Goal: Task Accomplishment & Management: Complete application form

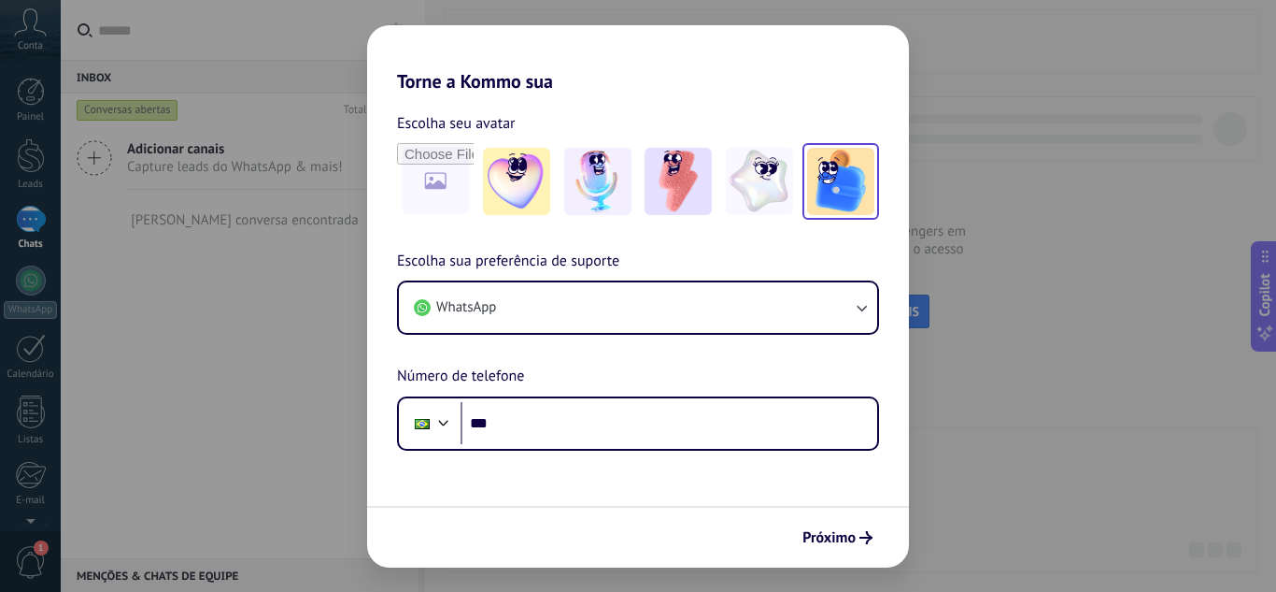
click at [849, 178] on img at bounding box center [840, 181] width 67 height 67
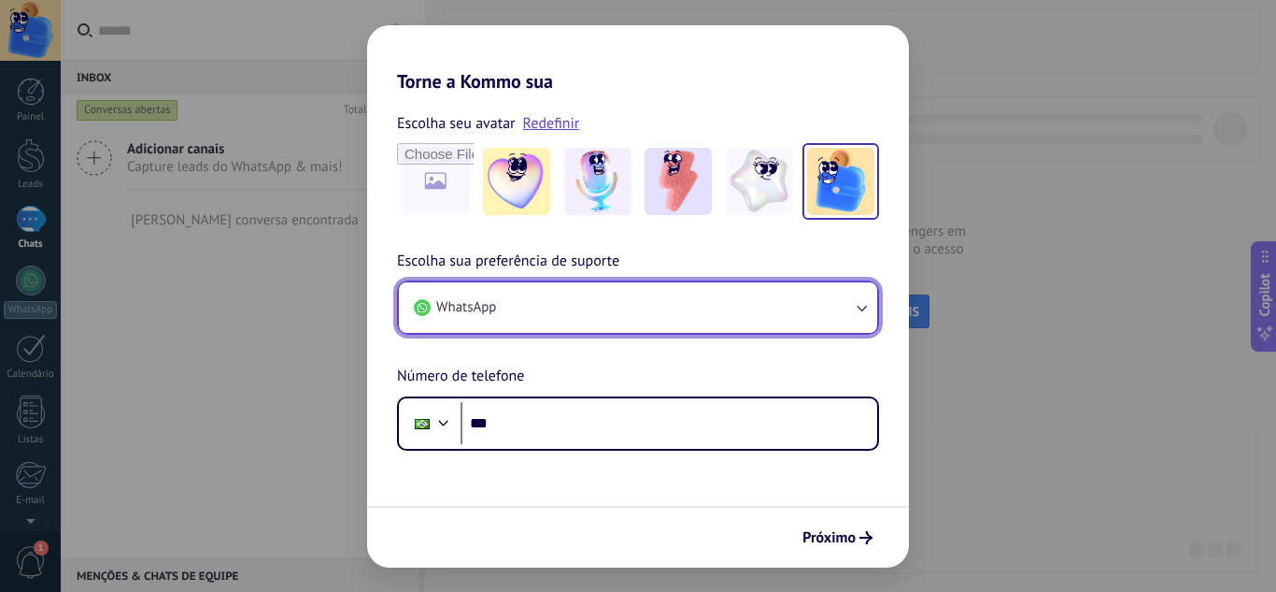
click at [862, 313] on icon "button" at bounding box center [861, 307] width 19 height 19
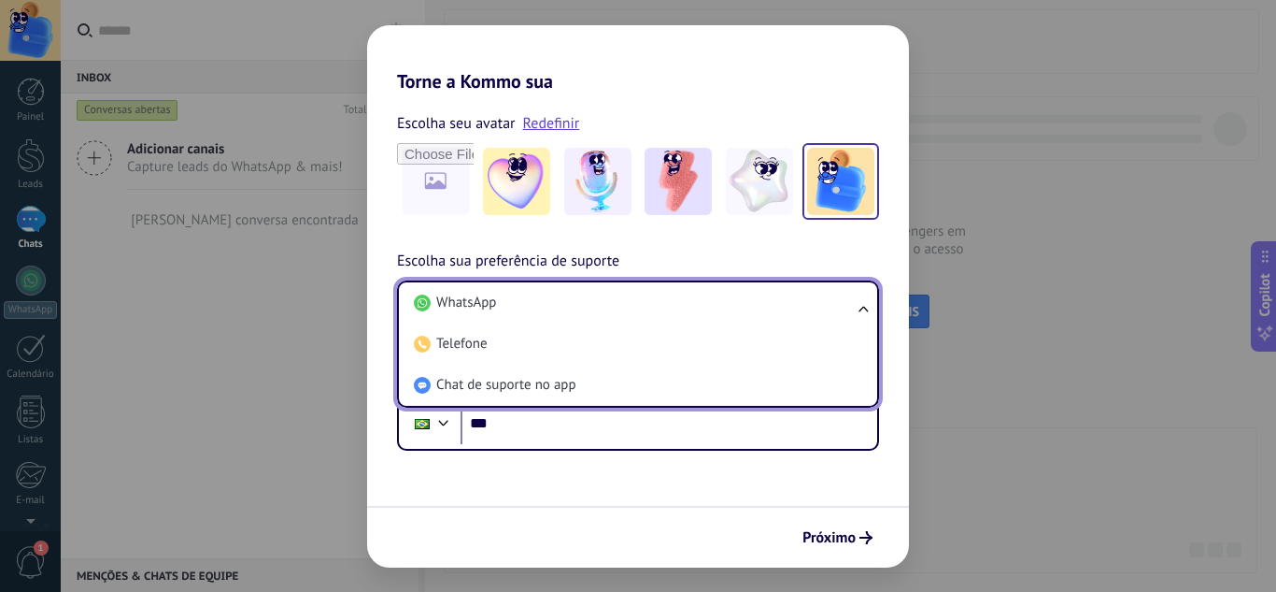
click at [862, 313] on ul "WhatsApp Telefone Chat de suporte no app" at bounding box center [638, 343] width 482 height 127
click at [940, 324] on div "Torne a Kommo sua Escolha seu avatar Redefinir Escolha sua preferência de supor…" at bounding box center [638, 296] width 1276 height 592
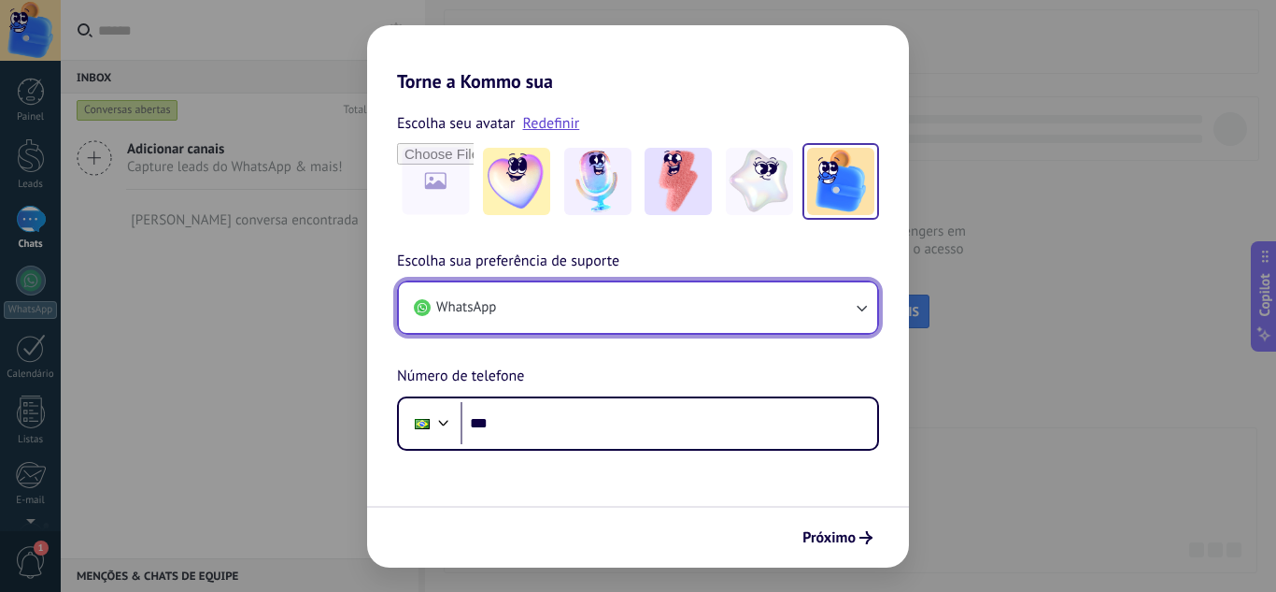
click at [703, 294] on button "WhatsApp" at bounding box center [638, 307] width 478 height 50
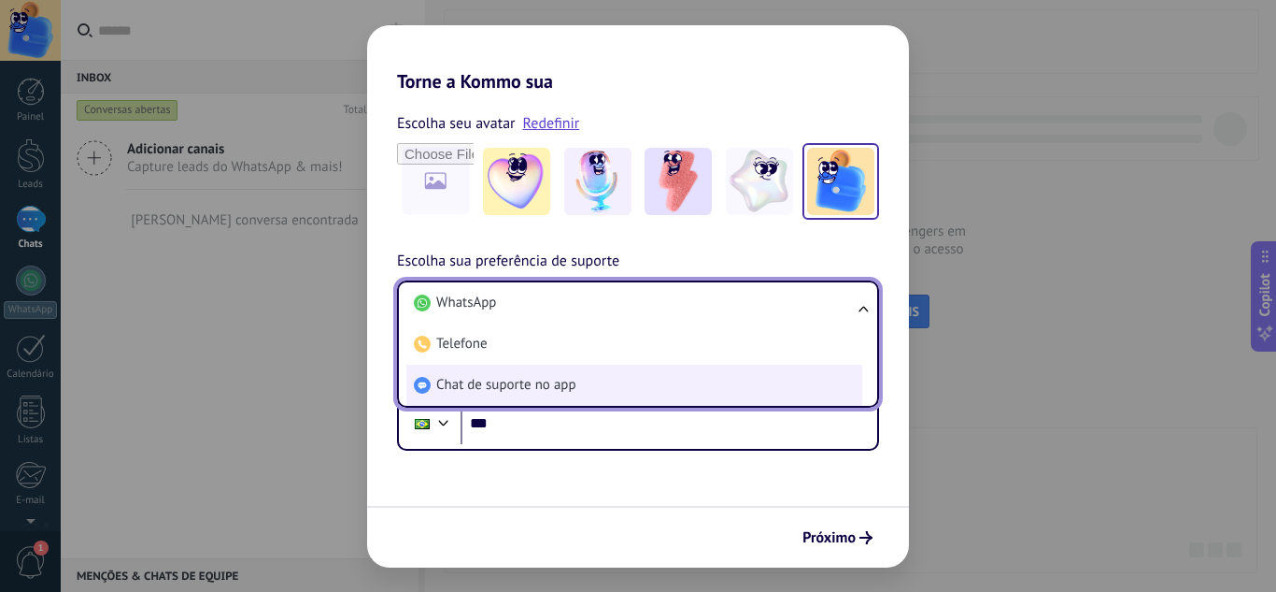
click at [620, 390] on li "Chat de suporte no app" at bounding box center [634, 384] width 456 height 41
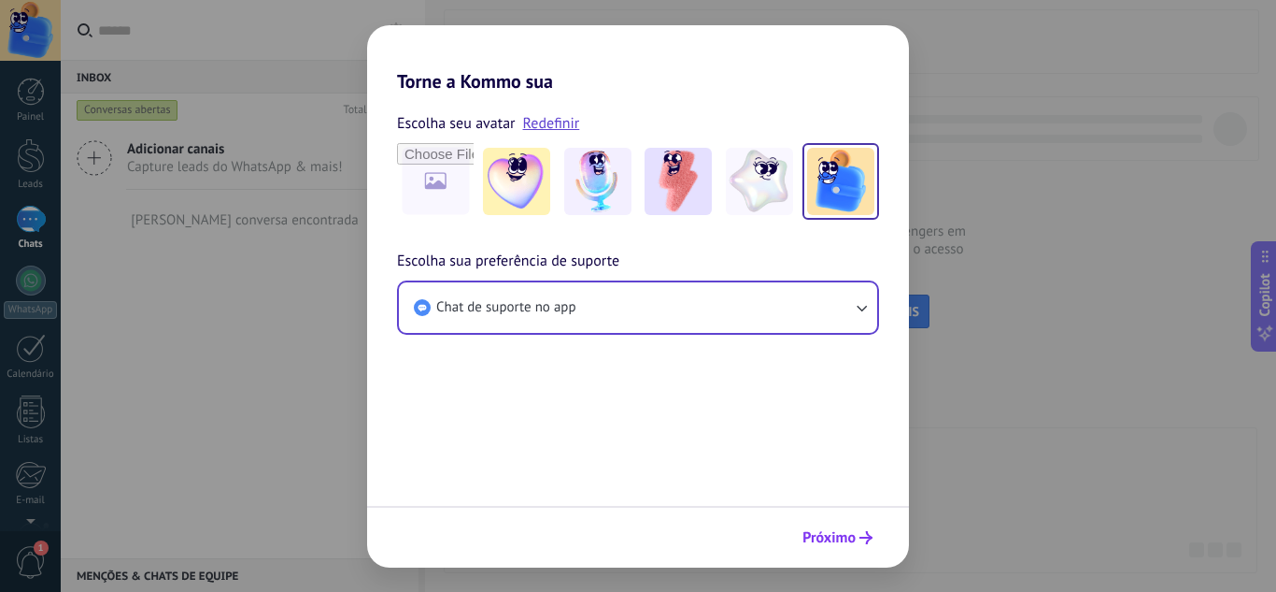
click at [848, 534] on span "Próximo" at bounding box center [829, 537] width 53 height 13
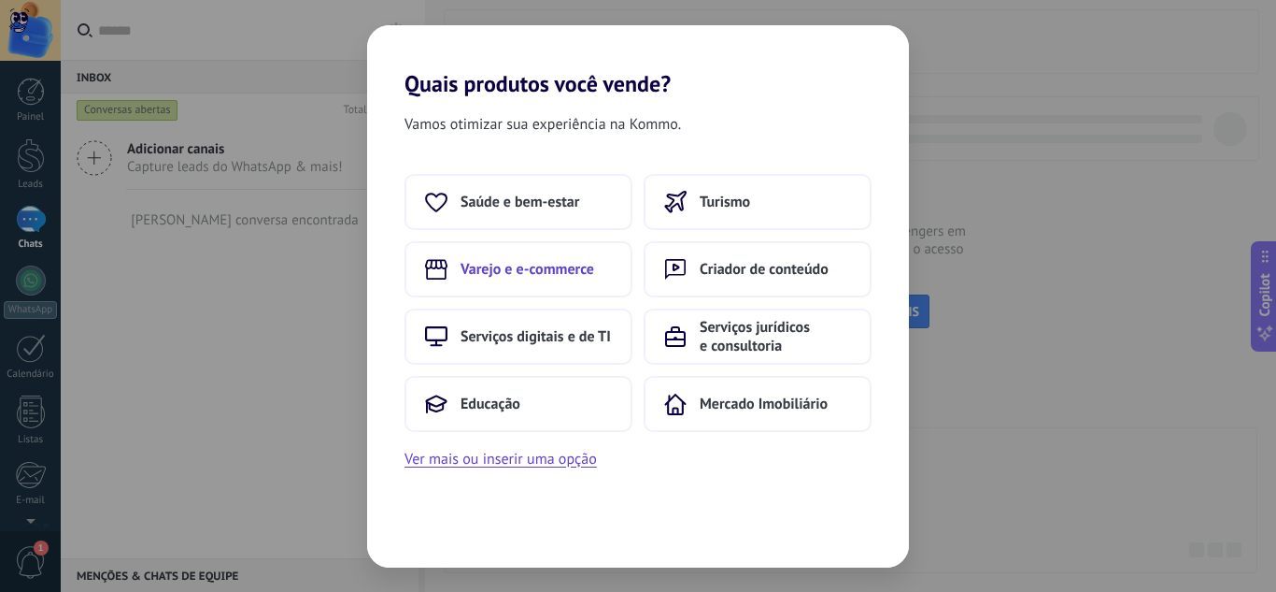
click at [515, 262] on span "Varejo e e-commerce" at bounding box center [528, 269] width 134 height 19
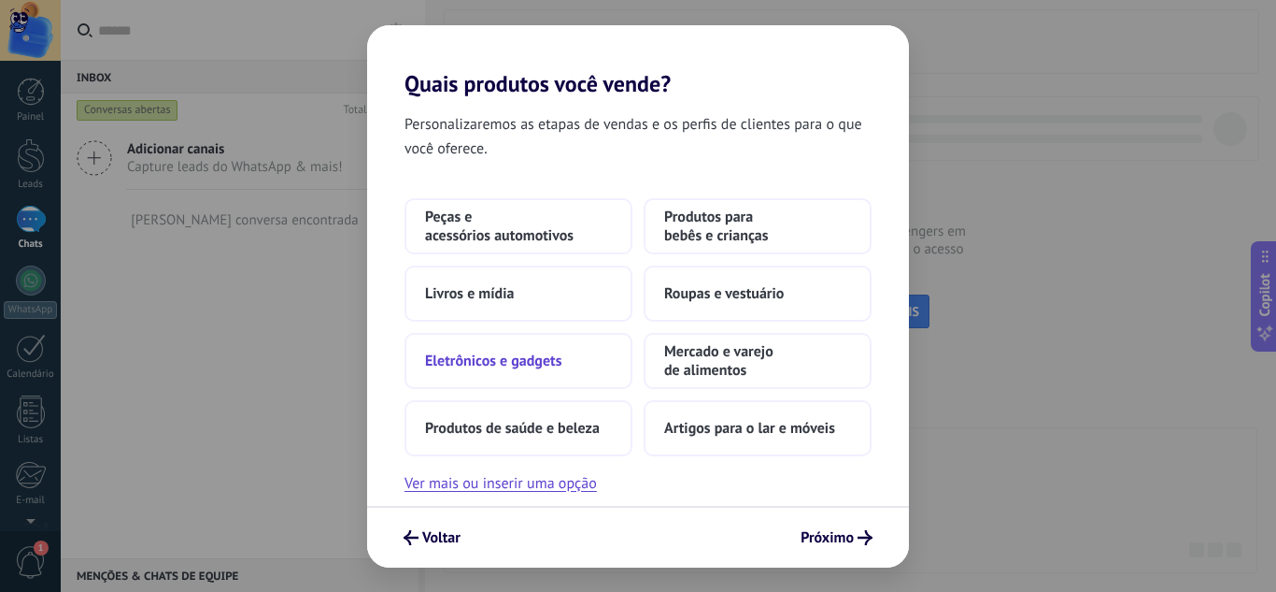
click at [570, 350] on button "Eletrônicos e gadgets" at bounding box center [519, 361] width 228 height 56
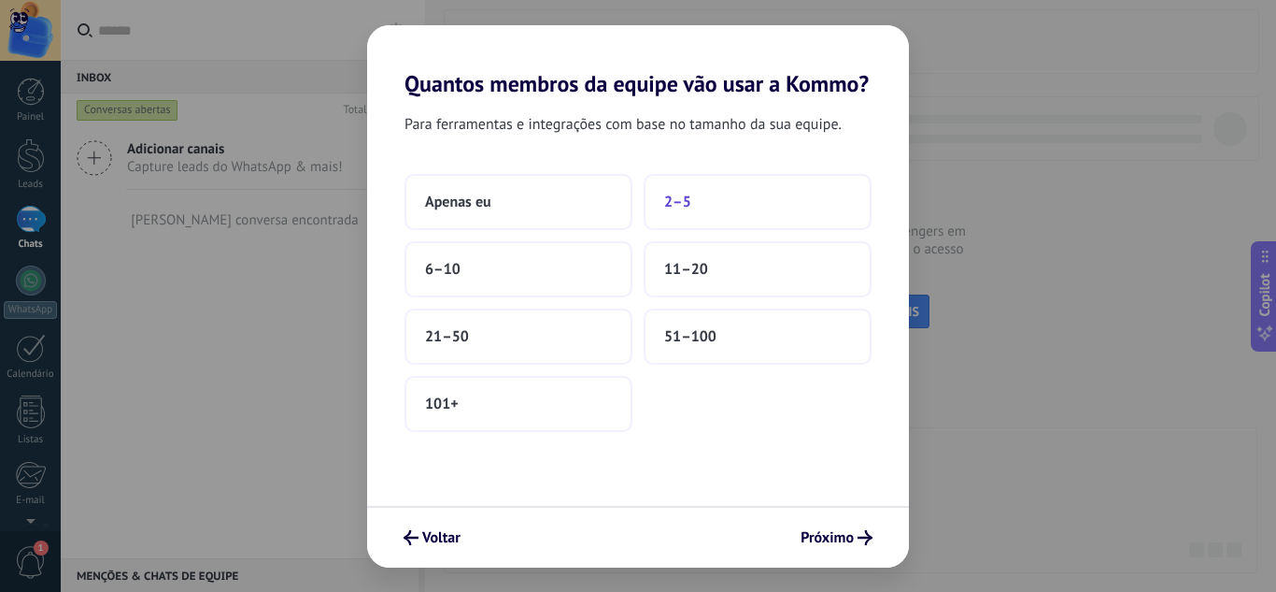
click at [692, 201] on button "2–5" at bounding box center [758, 202] width 228 height 56
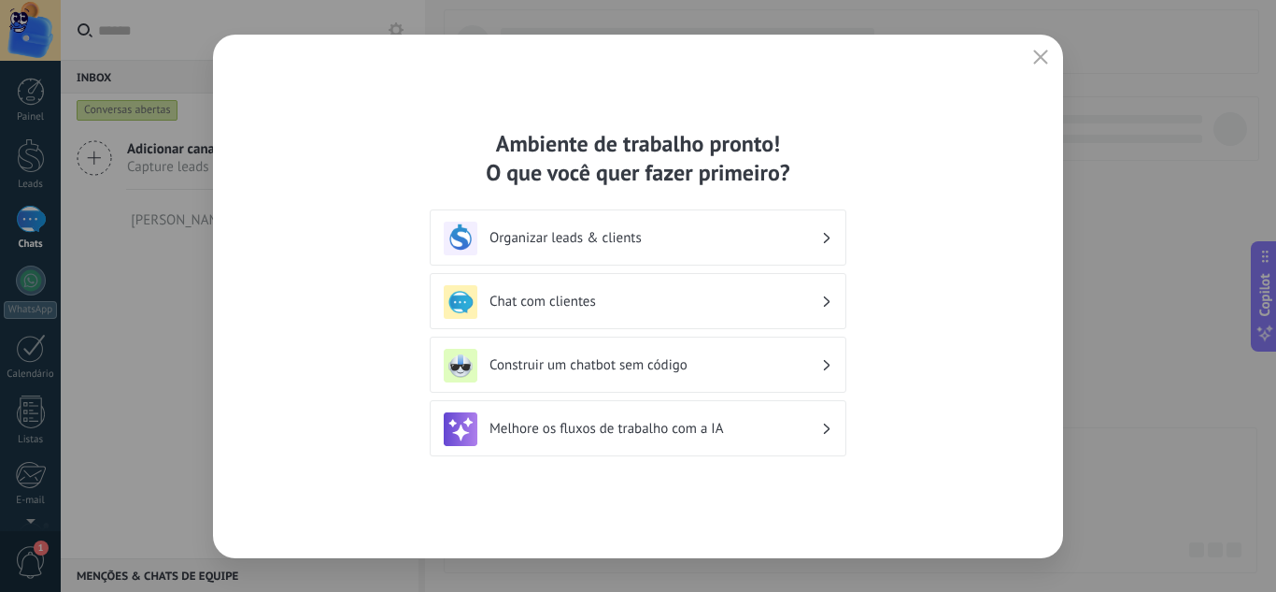
click at [821, 237] on div "Organizar leads & clients" at bounding box center [638, 238] width 389 height 34
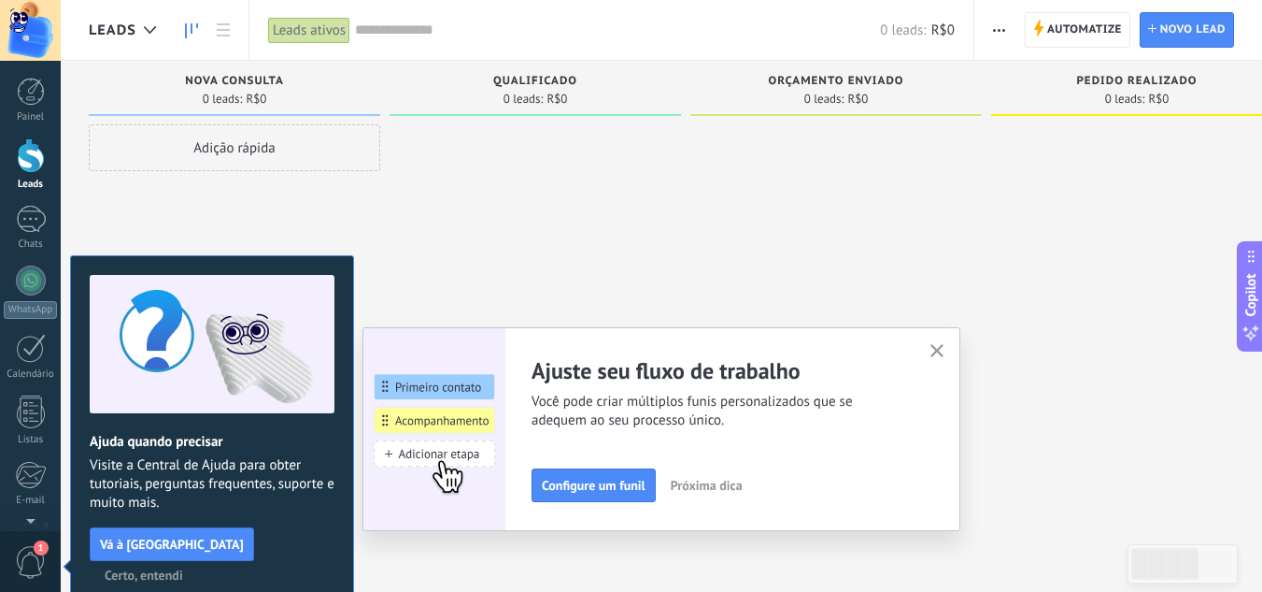
click at [258, 148] on div "Adição rápida" at bounding box center [235, 147] width 292 height 47
click at [467, 188] on div at bounding box center [536, 298] width 292 height 348
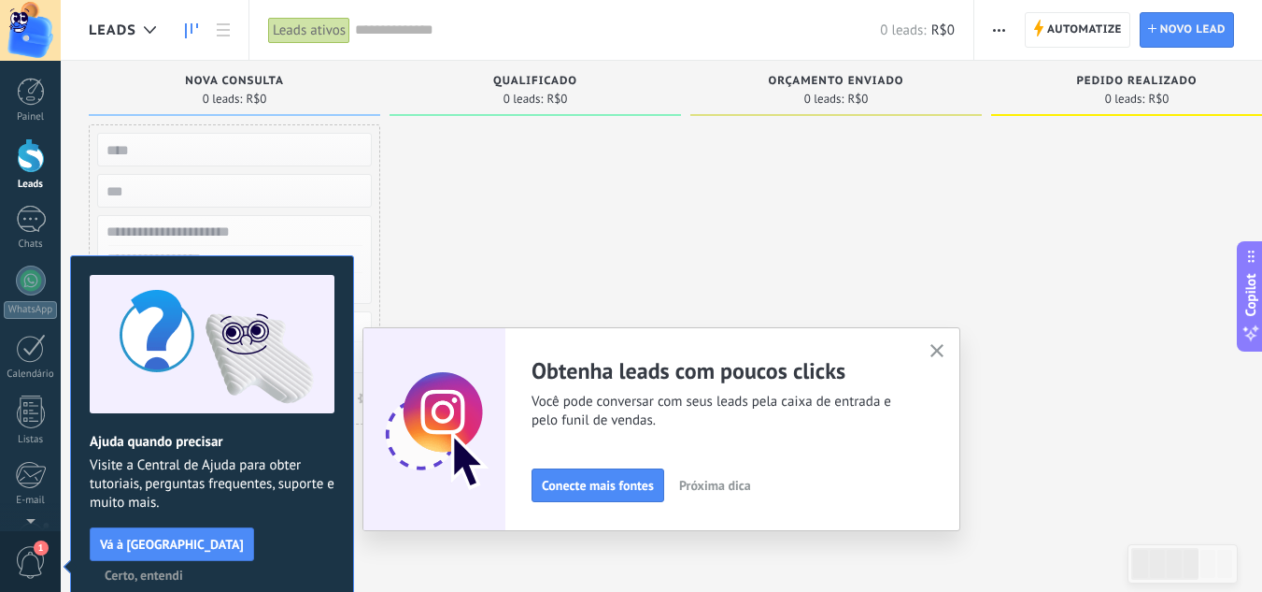
click at [183, 568] on span "Certo, entendi" at bounding box center [144, 574] width 78 height 13
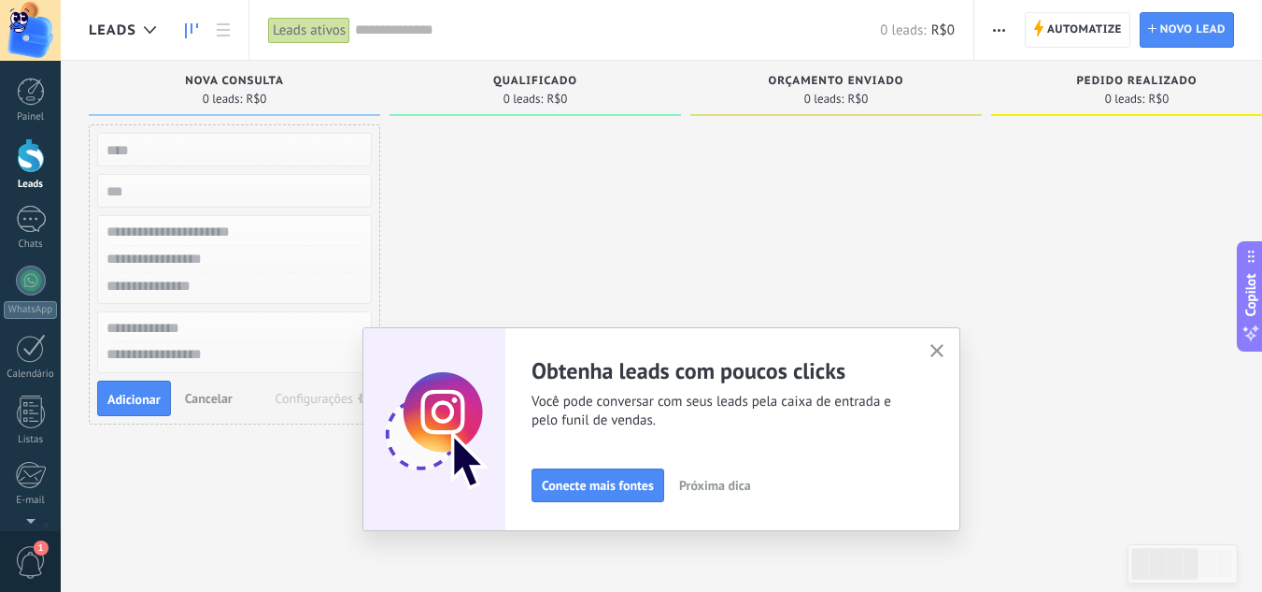
click at [944, 349] on icon "button" at bounding box center [938, 351] width 14 height 14
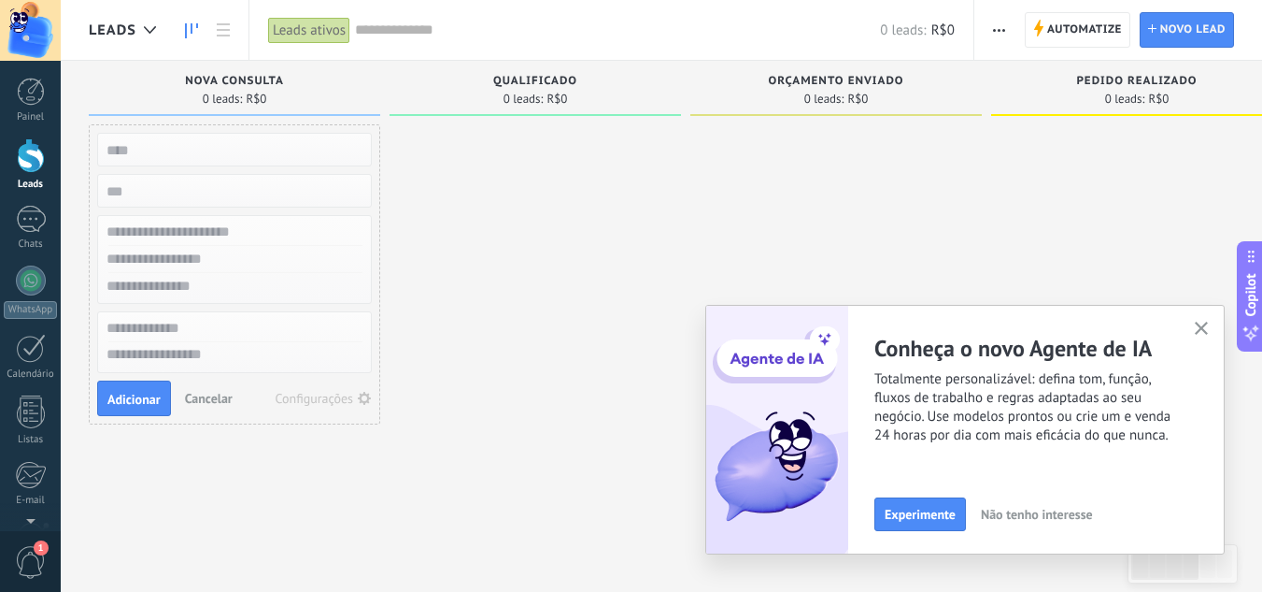
click at [1204, 330] on use "button" at bounding box center [1202, 328] width 14 height 14
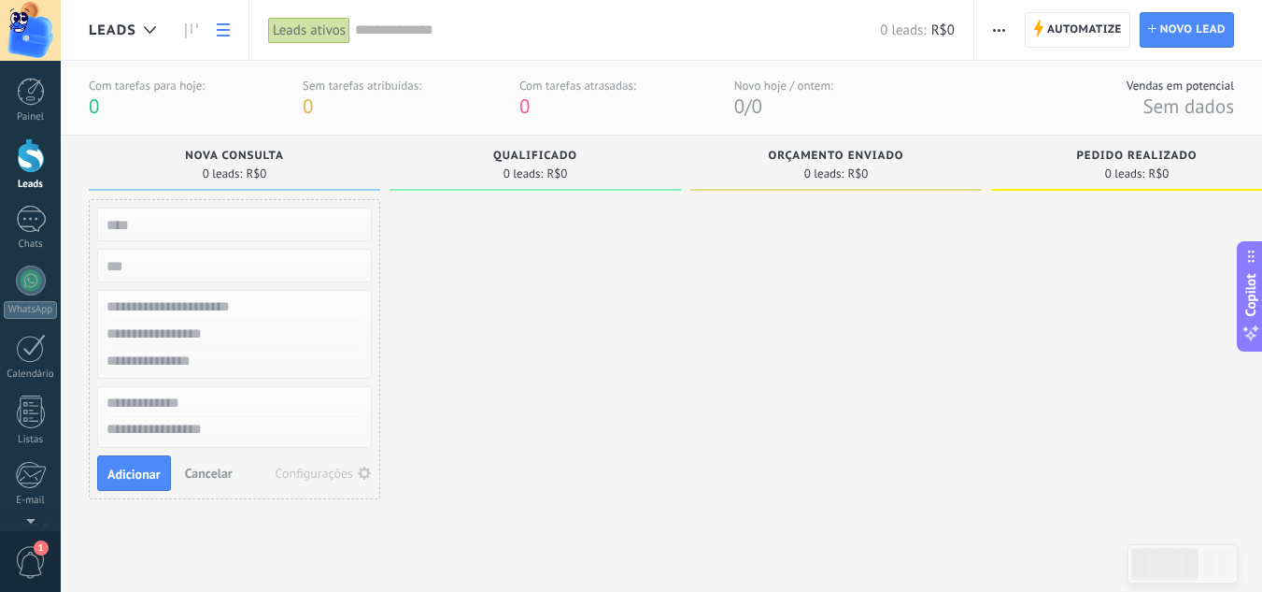
click at [230, 38] on link at bounding box center [223, 30] width 32 height 36
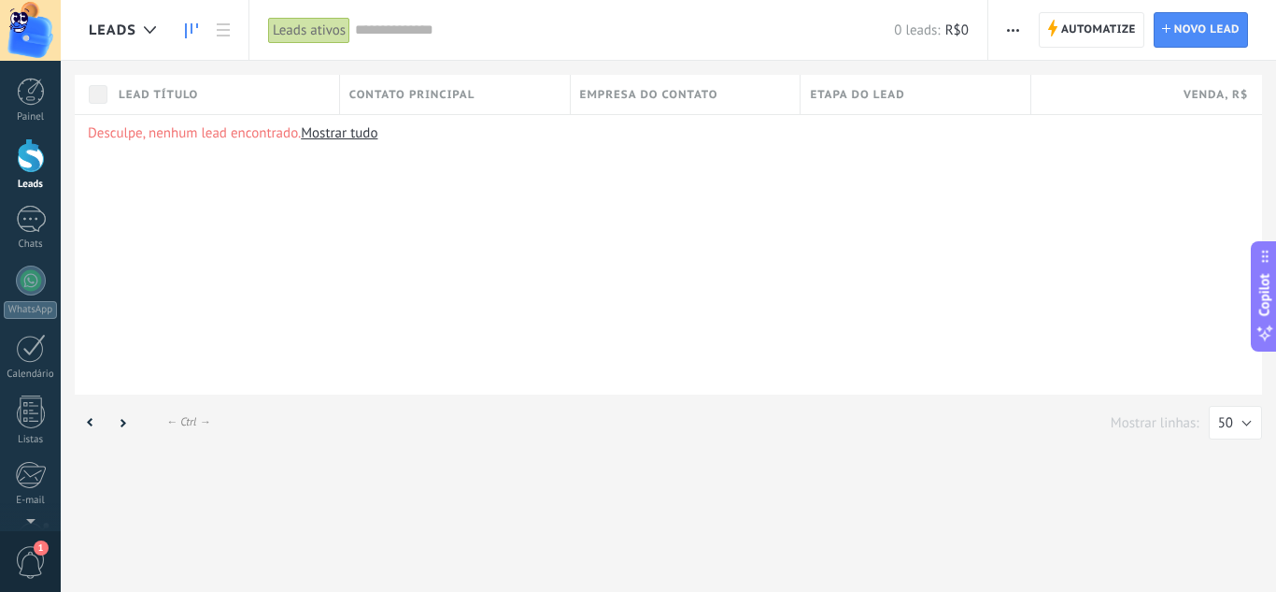
click at [186, 29] on use at bounding box center [191, 30] width 13 height 15
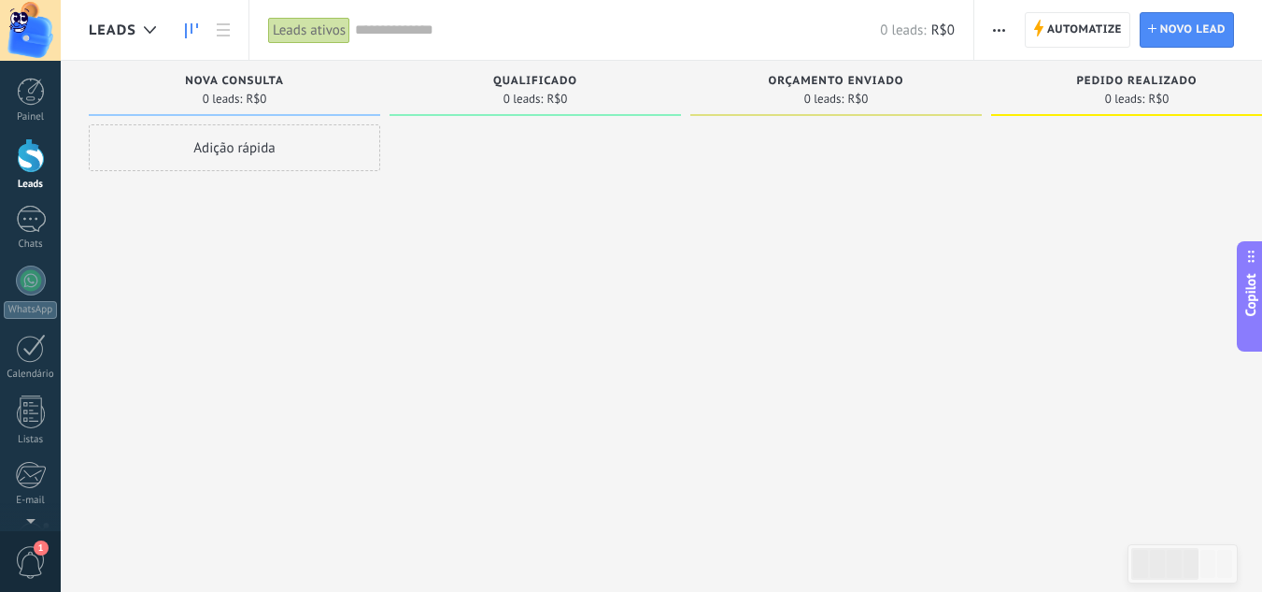
click at [249, 79] on span "Nova consulta" at bounding box center [234, 81] width 99 height 13
click at [272, 79] on span "Nova consulta" at bounding box center [234, 81] width 99 height 13
click at [273, 79] on span "Nova consulta" at bounding box center [234, 81] width 99 height 13
click at [276, 106] on div "0 leads: R$0" at bounding box center [234, 99] width 273 height 16
drag, startPoint x: 244, startPoint y: 90, endPoint x: 256, endPoint y: 75, distance: 19.3
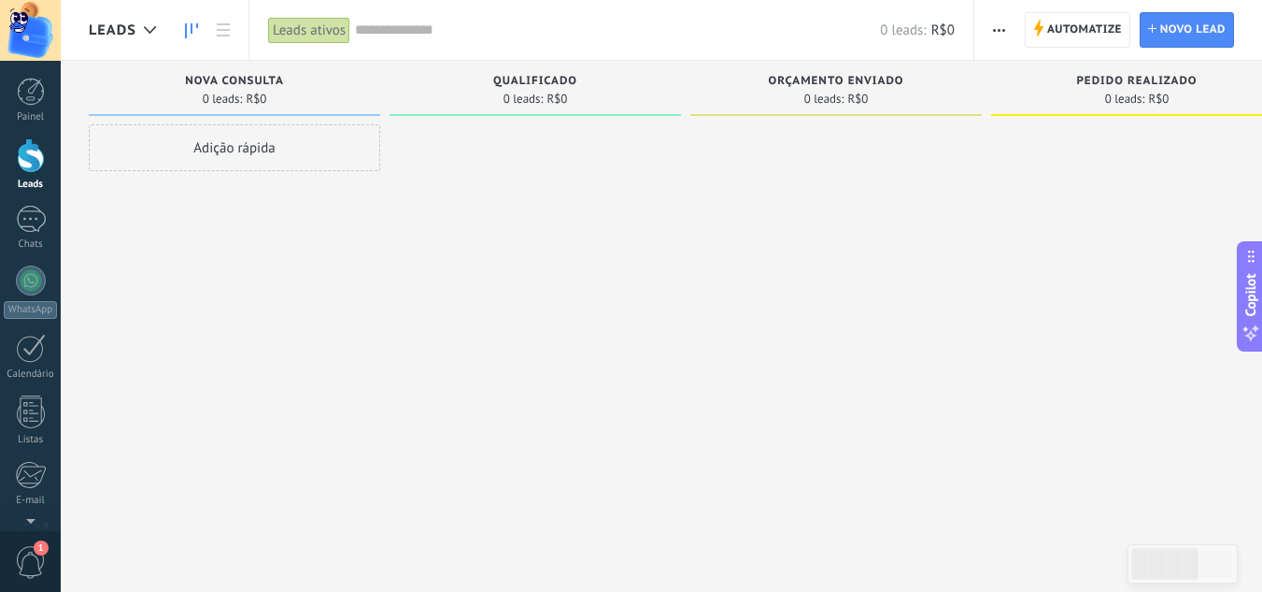
drag, startPoint x: 256, startPoint y: 75, endPoint x: 712, endPoint y: 316, distance: 515.8
click at [712, 316] on div at bounding box center [837, 298] width 292 height 348
click at [1128, 298] on div at bounding box center [1137, 298] width 292 height 348
click at [426, 33] on input "text" at bounding box center [617, 31] width 525 height 20
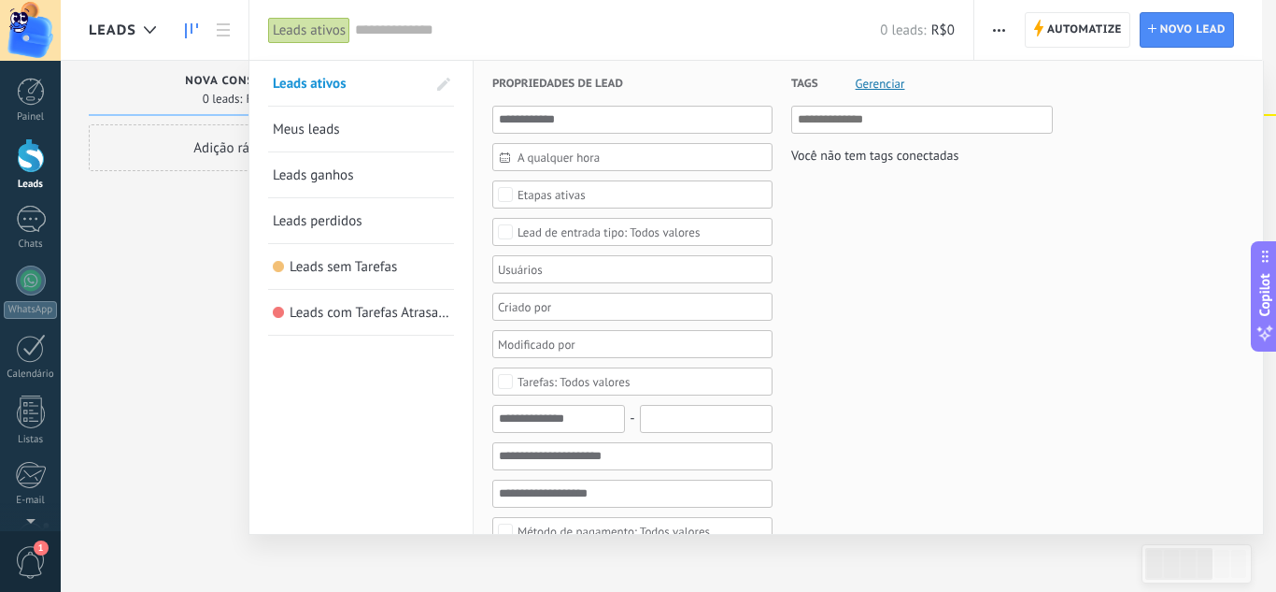
click at [148, 218] on div at bounding box center [638, 296] width 1276 height 592
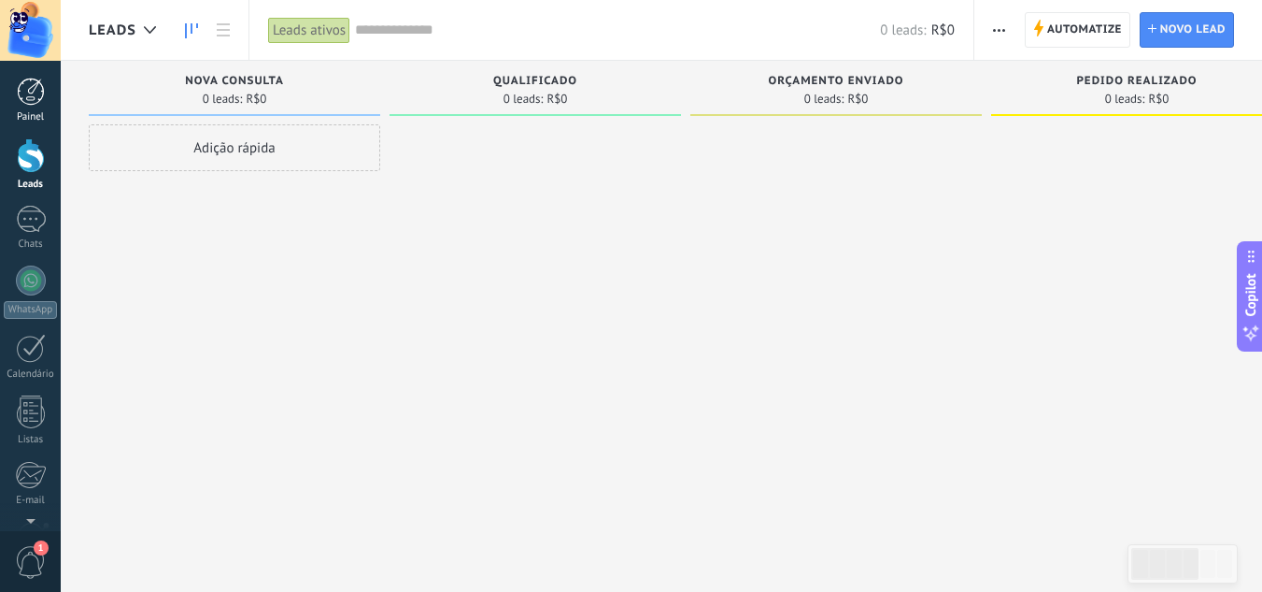
click at [46, 101] on link "Painel" at bounding box center [30, 101] width 61 height 46
